Goal: Navigation & Orientation: Find specific page/section

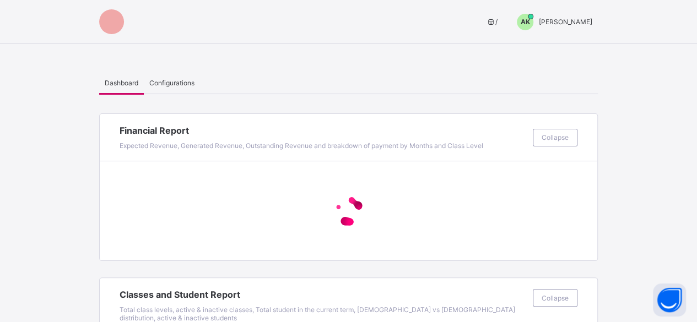
click at [554, 20] on span "[PERSON_NAME]" at bounding box center [565, 22] width 53 height 8
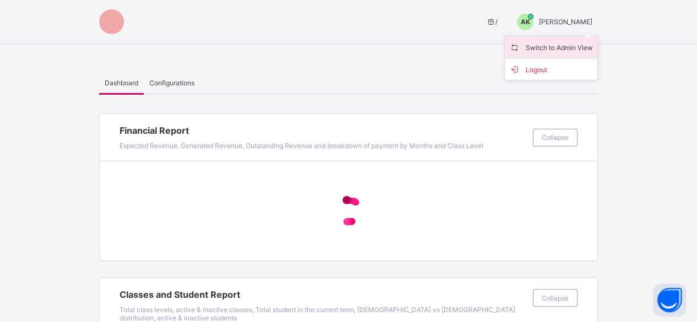
click at [556, 44] on span "Switch to Admin View" at bounding box center [551, 47] width 84 height 13
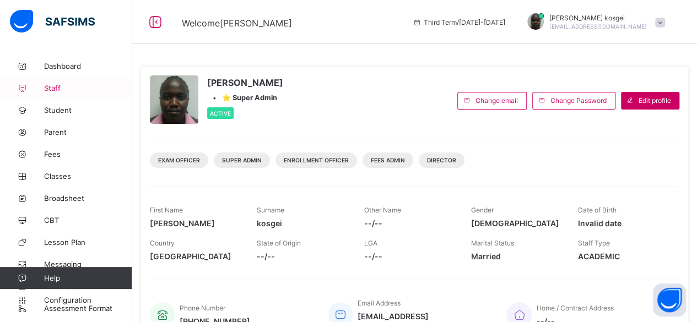
click at [55, 84] on span "Staff" at bounding box center [88, 88] width 88 height 9
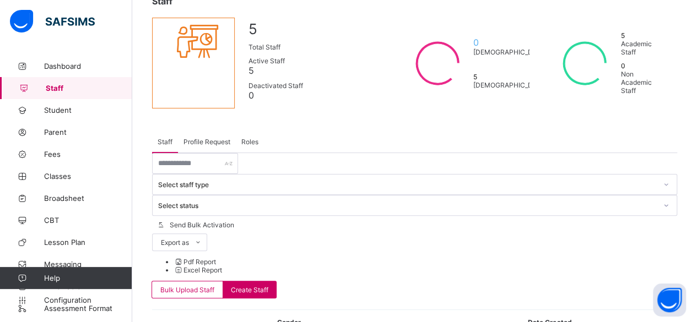
scroll to position [165, 0]
